Goal: Navigation & Orientation: Find specific page/section

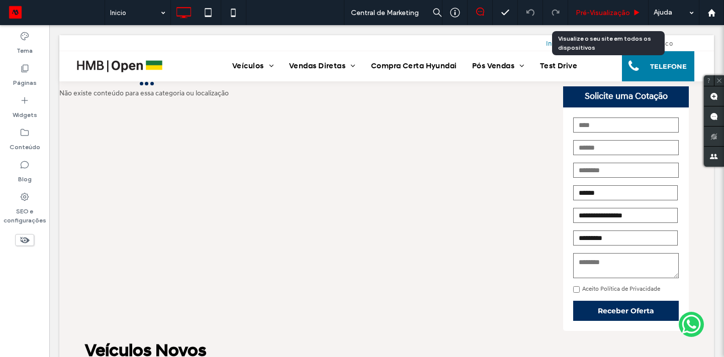
click at [597, 11] on span "Pré-Visualizaçāo" at bounding box center [602, 13] width 54 height 9
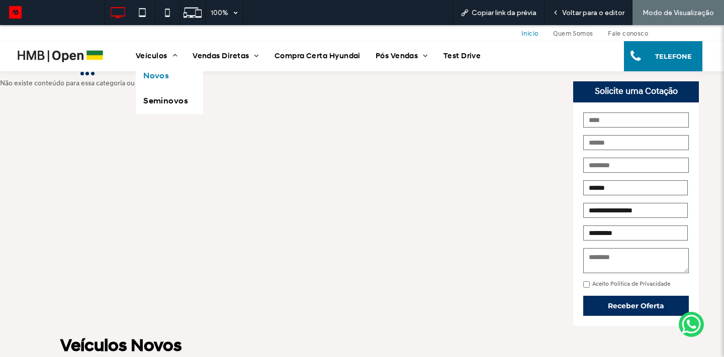
click at [148, 77] on span "Novos" at bounding box center [156, 76] width 26 height 10
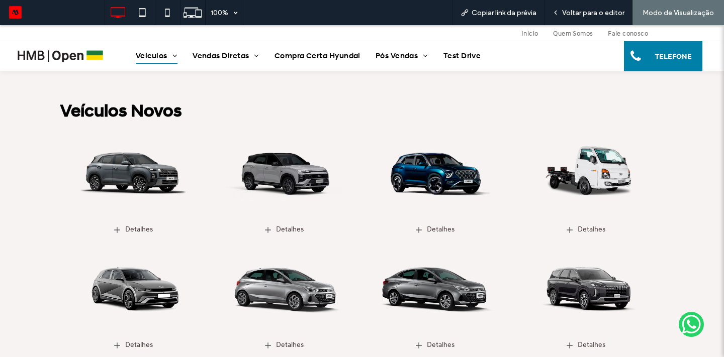
click at [76, 65] on div at bounding box center [57, 56] width 114 height 30
click at [73, 57] on img at bounding box center [60, 56] width 90 height 17
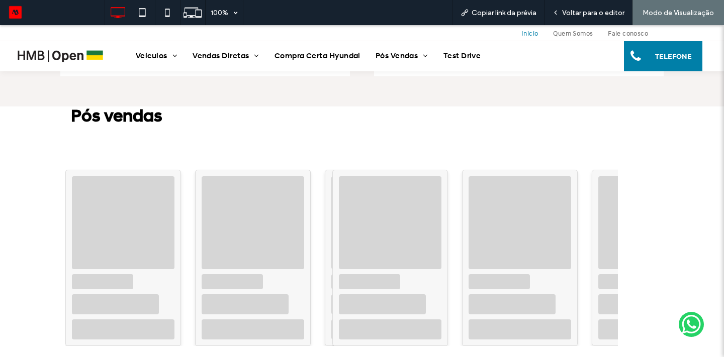
scroll to position [718, 0]
